Goal: Participate in discussion: Engage in conversation with other users on a specific topic

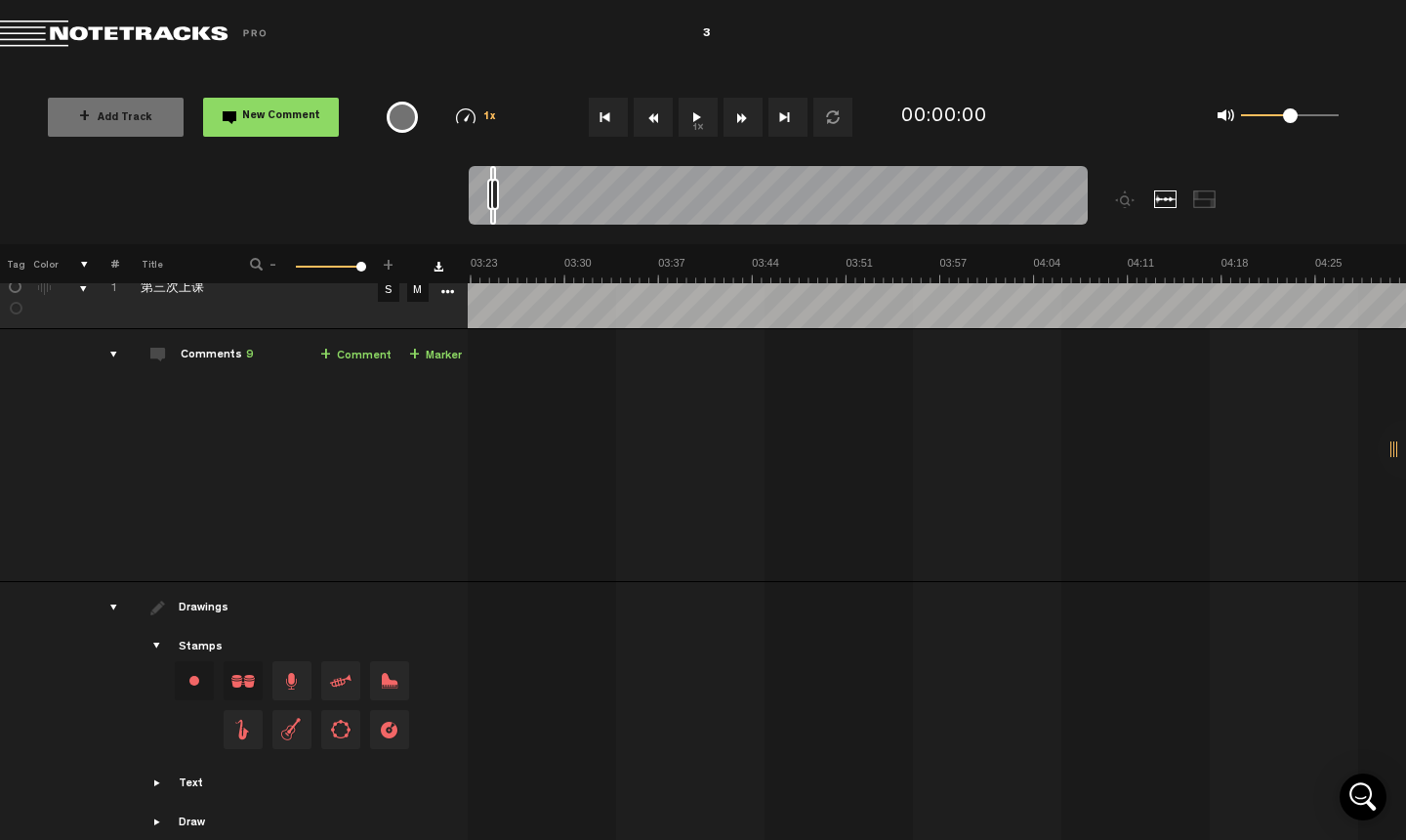
scroll to position [59, 16]
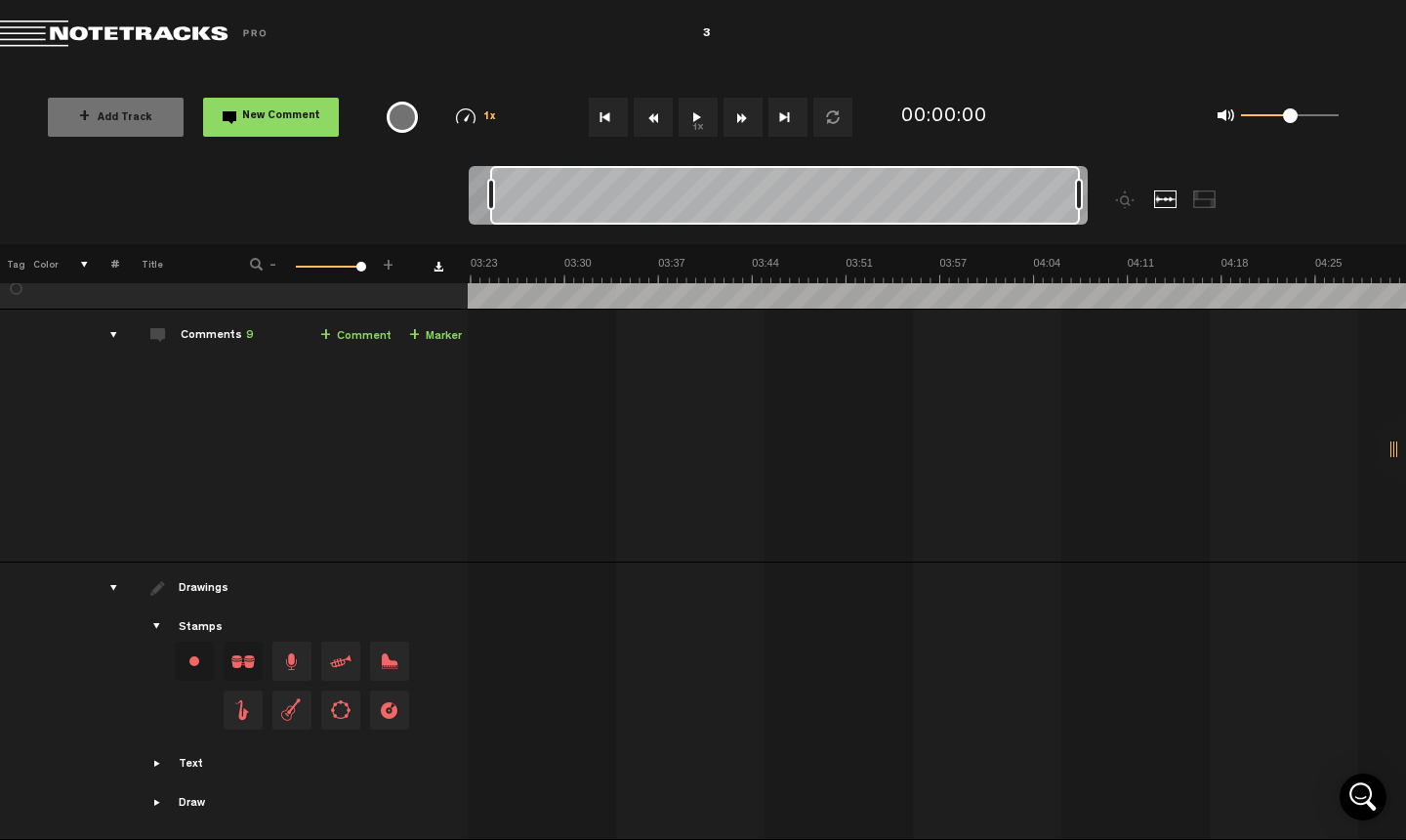
drag, startPoint x: 492, startPoint y: 197, endPoint x: 1234, endPoint y: 229, distance: 742.7
click at [1233, 229] on div at bounding box center [855, 205] width 774 height 78
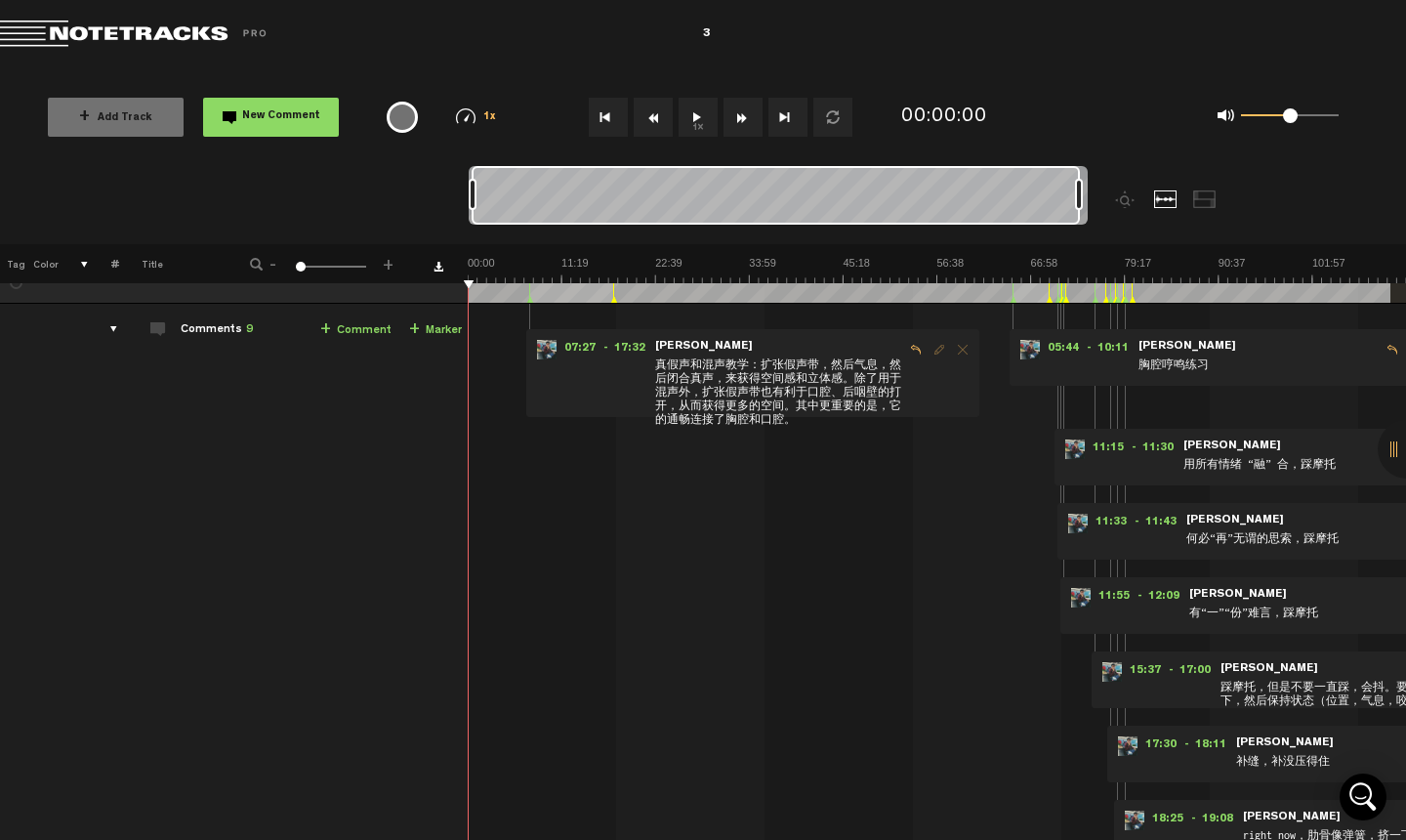
scroll to position [0, 0]
drag, startPoint x: 492, startPoint y: 197, endPoint x: 397, endPoint y: 197, distance: 95.0
click at [397, 197] on nt-zoom-navigation-bar at bounding box center [703, 205] width 1406 height 78
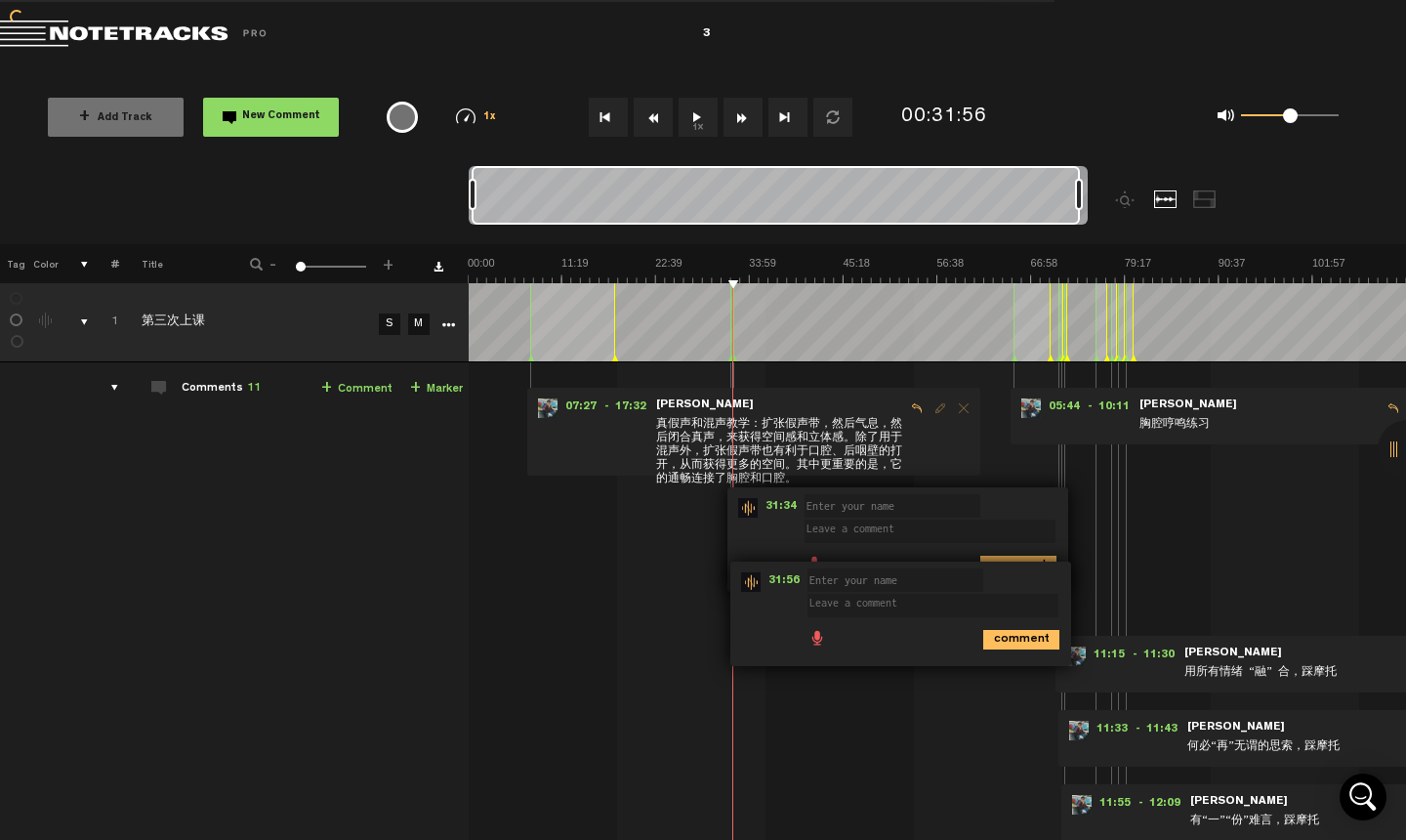
click at [734, 316] on div at bounding box center [734, 321] width 1 height 78
click at [866, 505] on input "text" at bounding box center [892, 506] width 176 height 24
click at [842, 744] on div "07:27 - 17:32 • [PERSON_NAME]: "真假声和混声教学：扩张假声带，然后气息，然后闭合真声，来获得空间感和立体感。除了用于混声外，扩…" at bounding box center [940, 805] width 936 height 855
click at [859, 509] on input "text" at bounding box center [892, 506] width 176 height 24
type input "hi"
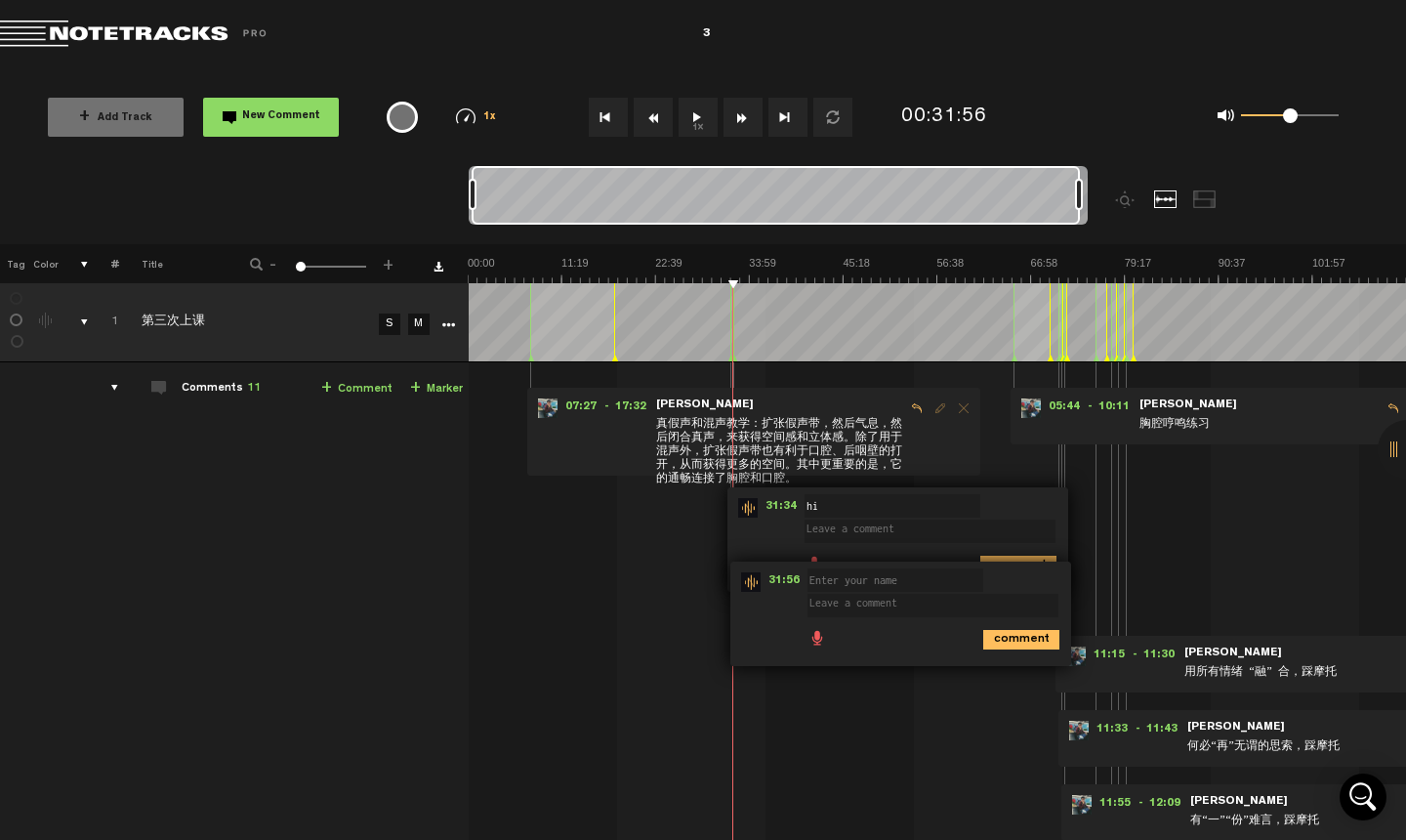
click at [1042, 554] on ul "comment" at bounding box center [929, 563] width 250 height 23
click at [1039, 558] on icon "comment" at bounding box center [1019, 565] width 77 height 20
